Goal: Task Accomplishment & Management: Manage account settings

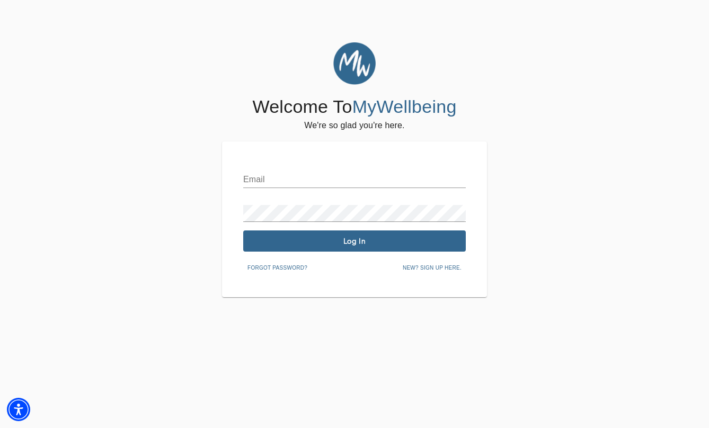
click at [380, 180] on input "text" at bounding box center [354, 179] width 223 height 17
type input "[EMAIL_ADDRESS][DOMAIN_NAME]"
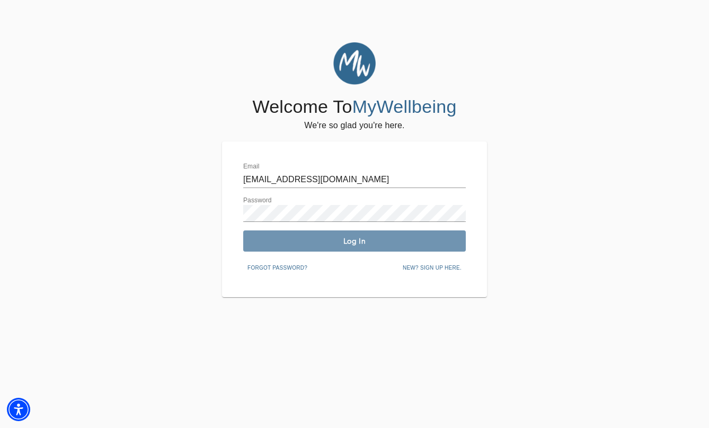
click at [371, 246] on button "Log In" at bounding box center [354, 241] width 223 height 21
